Goal: Complete application form

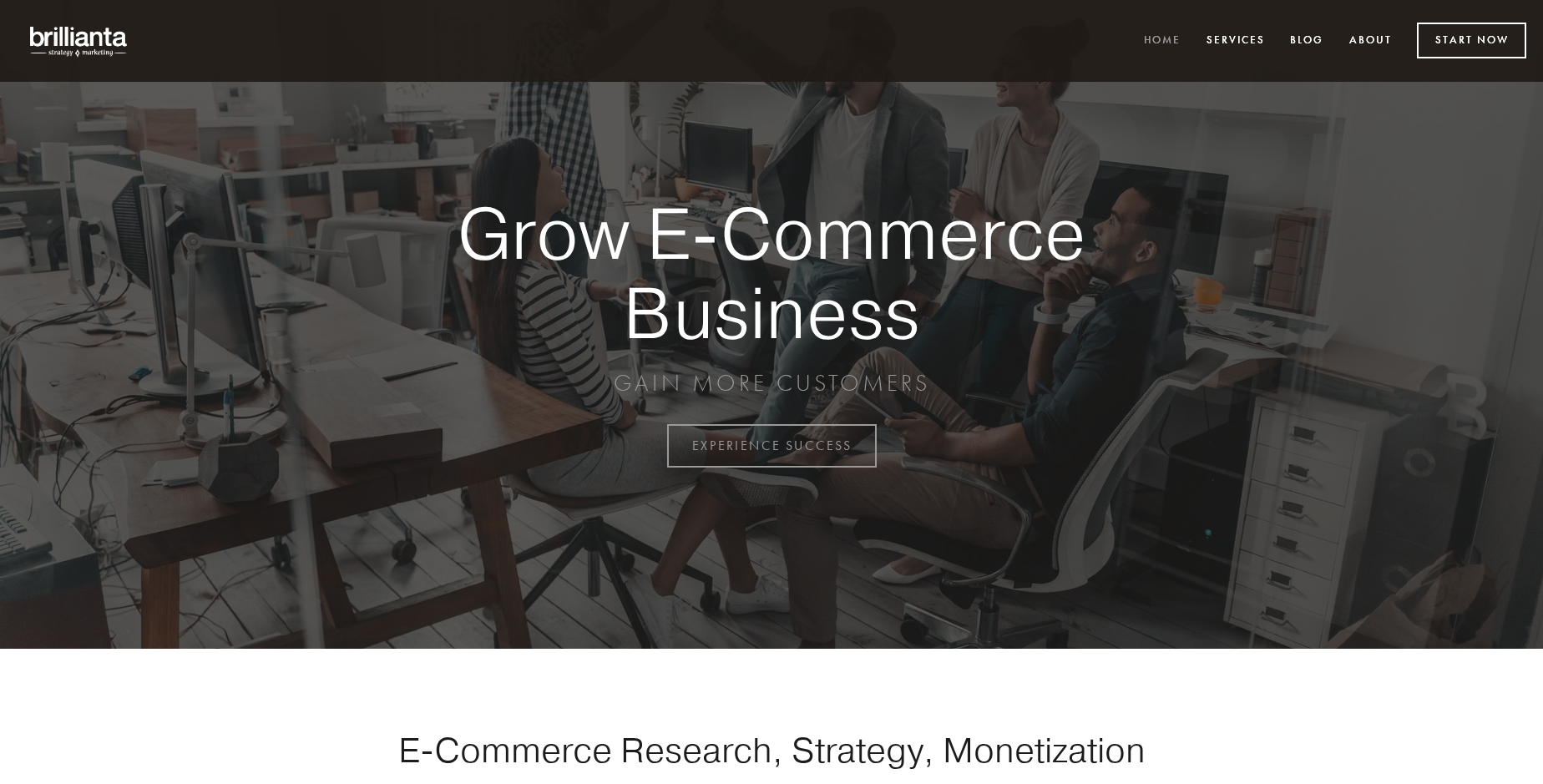
scroll to position [4375, 0]
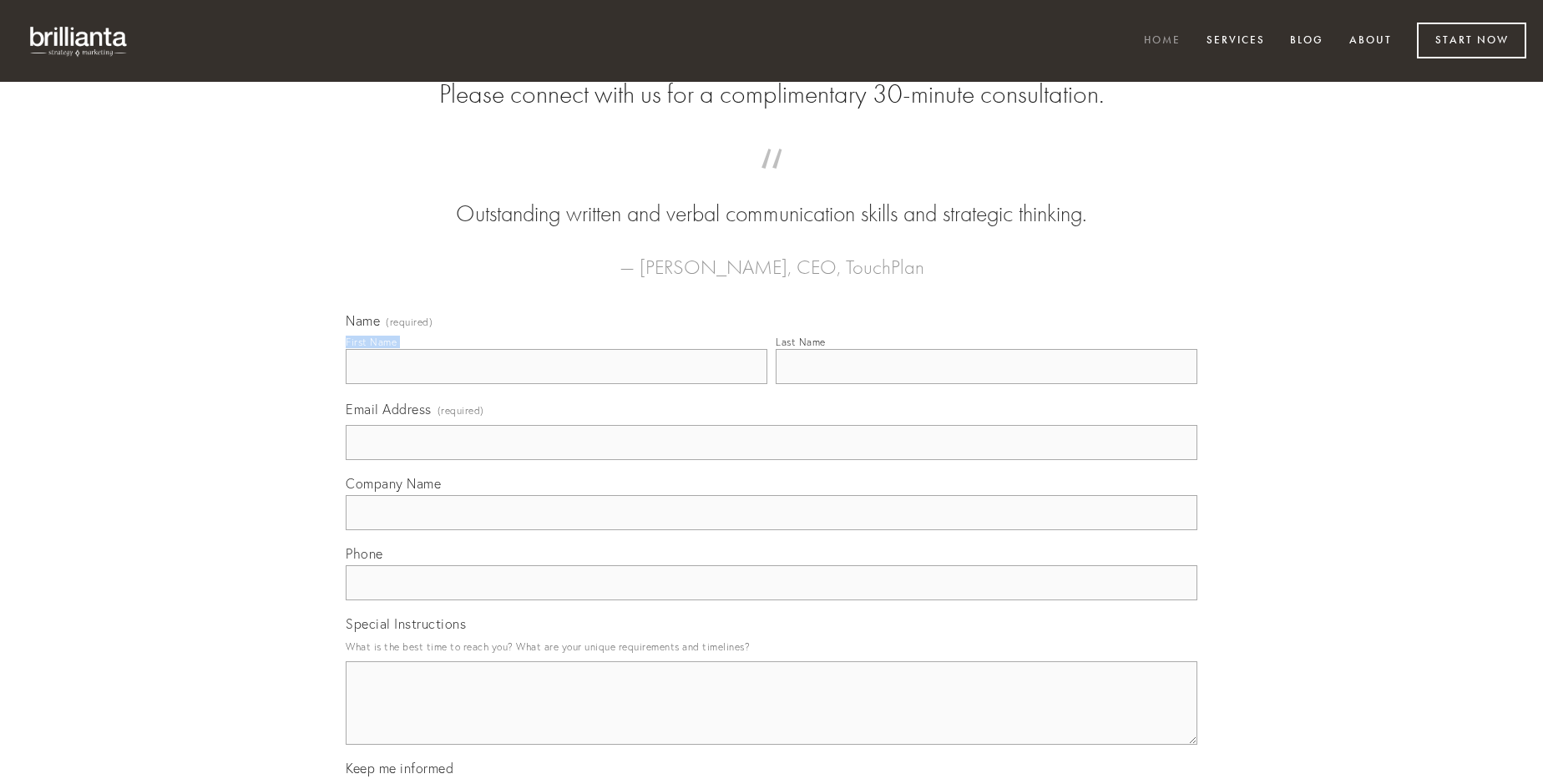
type input "[PERSON_NAME]"
click at [986, 384] on input "Last Name" at bounding box center [987, 366] width 422 height 35
type input "[PERSON_NAME]"
click at [772, 460] on input "Email Address (required)" at bounding box center [772, 443] width 852 height 35
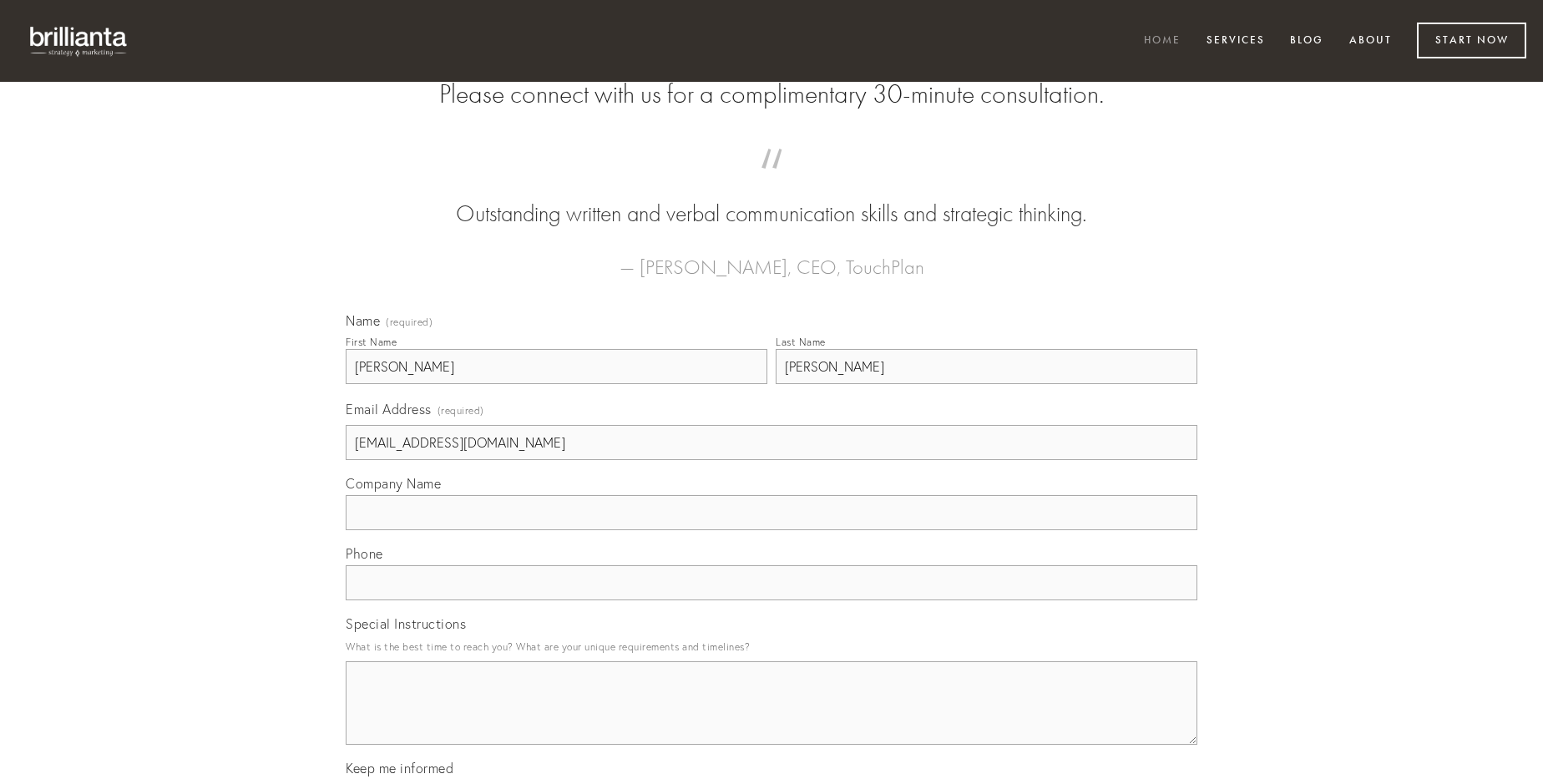
type input "[EMAIL_ADDRESS][DOMAIN_NAME]"
click at [772, 530] on input "Company Name" at bounding box center [772, 512] width 852 height 35
type input "curtus"
click at [772, 601] on input "text" at bounding box center [772, 582] width 852 height 35
click at [772, 718] on textarea "Special Instructions" at bounding box center [772, 702] width 852 height 83
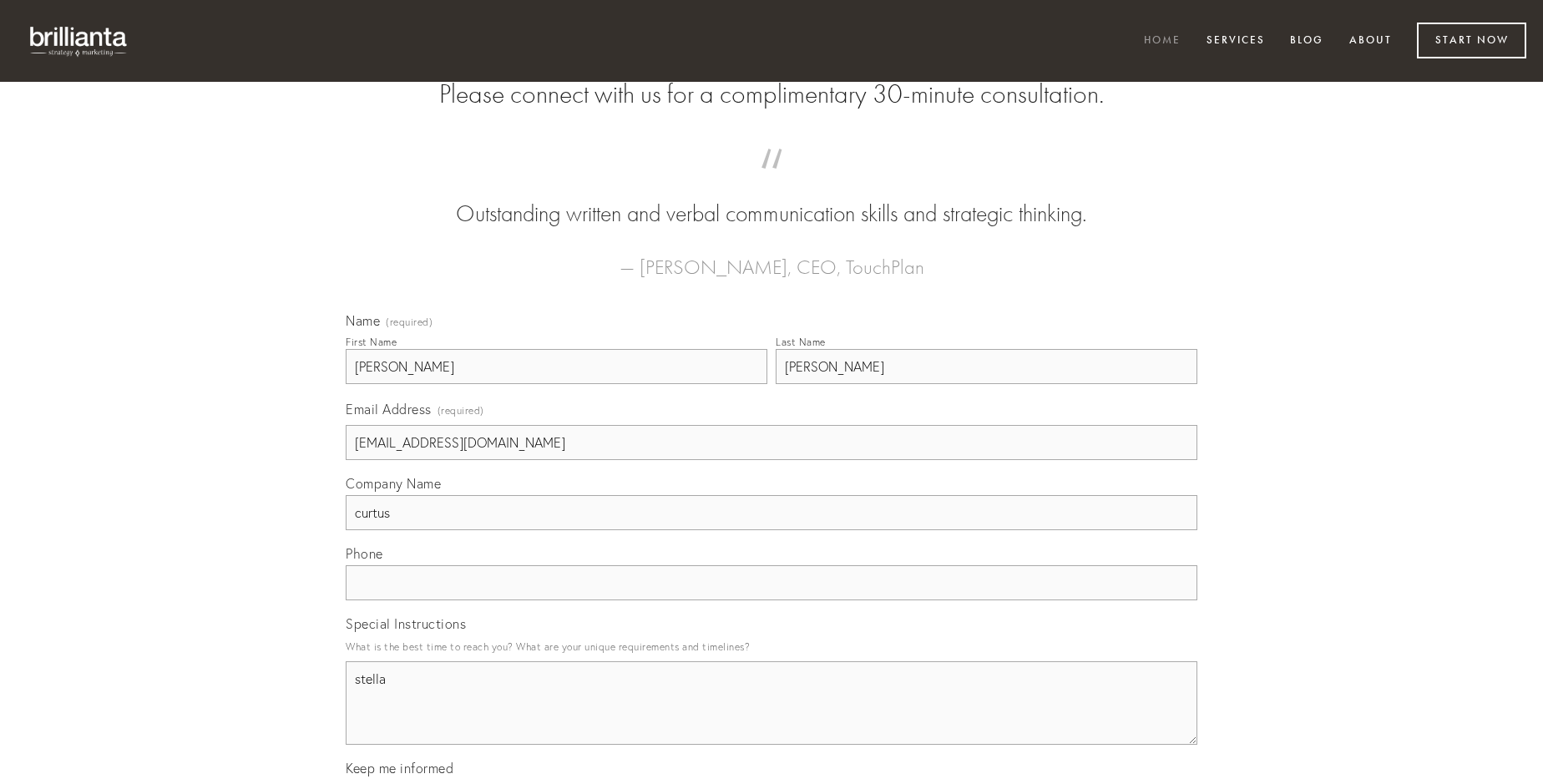
type textarea "stella"
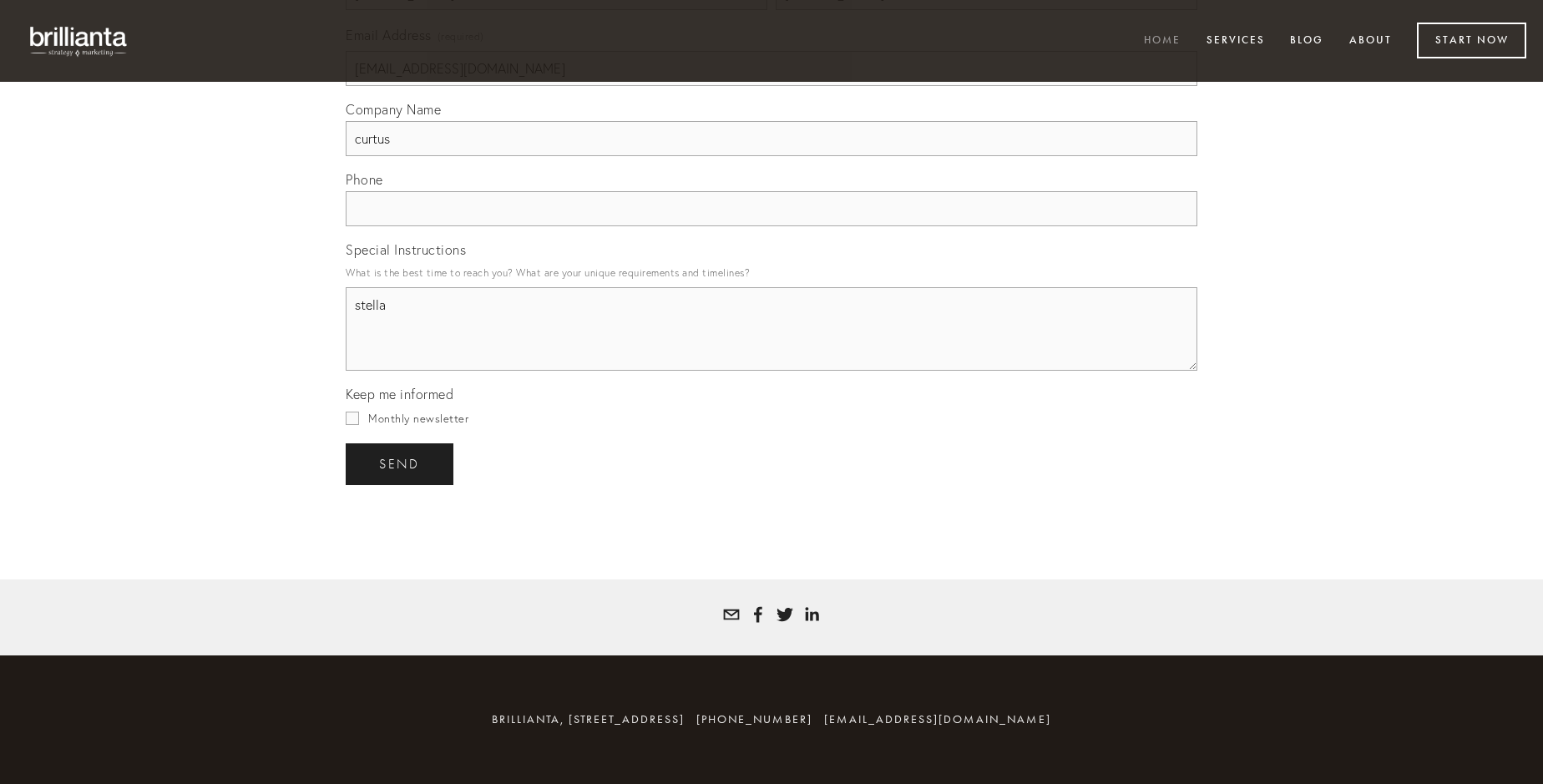
click at [401, 464] on span "send" at bounding box center [399, 464] width 41 height 15
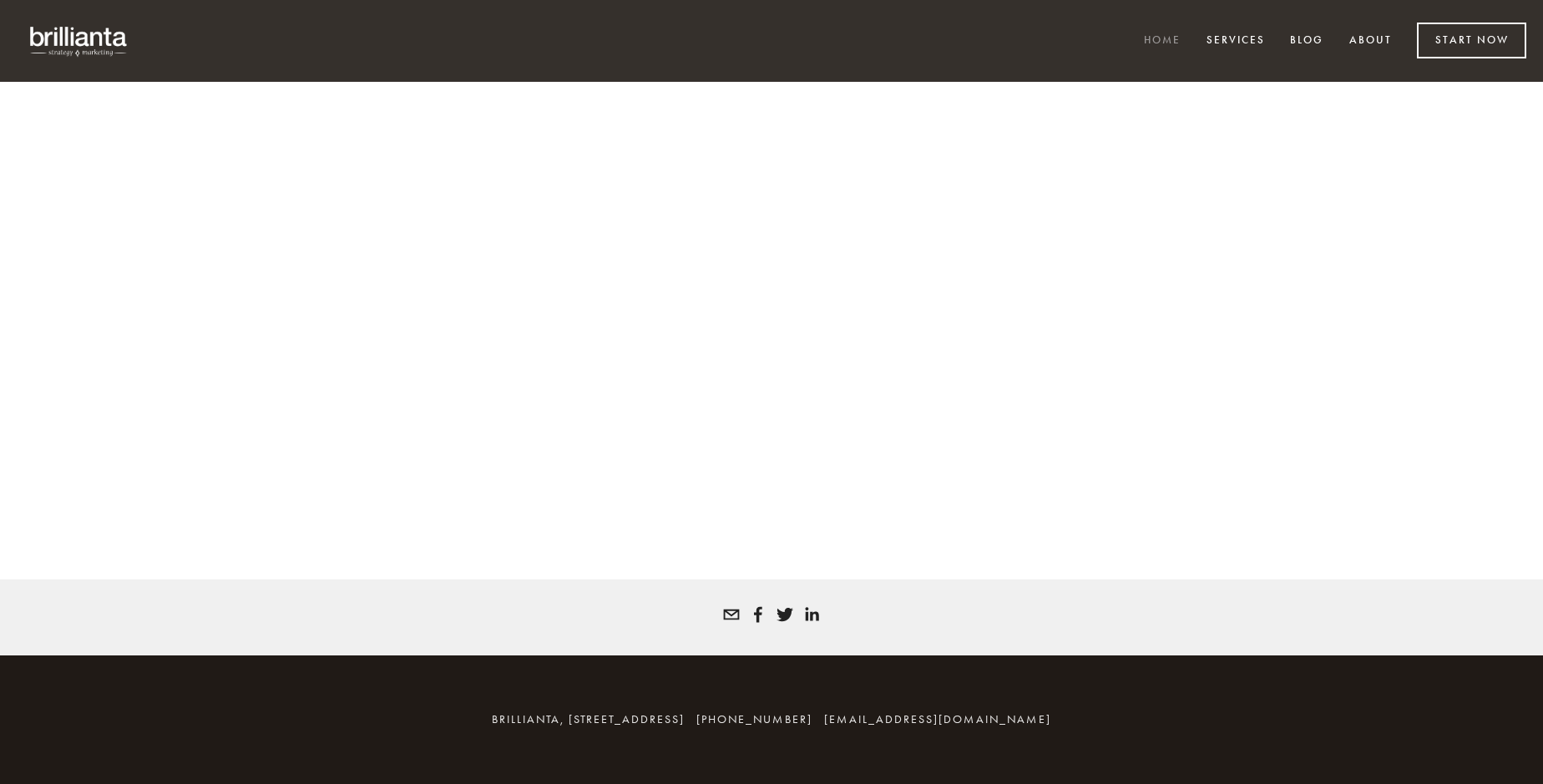
scroll to position [4353, 0]
